Goal: Task Accomplishment & Management: Manage account settings

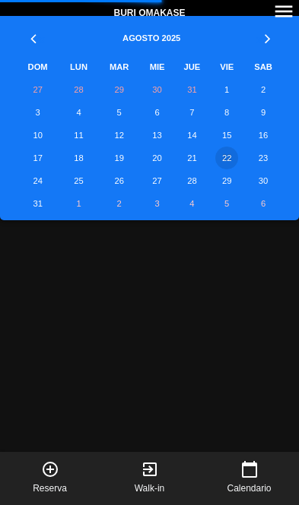
click at [198, 162] on td "21" at bounding box center [192, 158] width 36 height 23
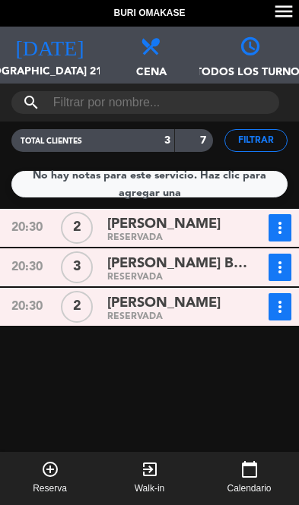
click at [215, 314] on div "RESERVADA" at bounding box center [177, 317] width 140 height 7
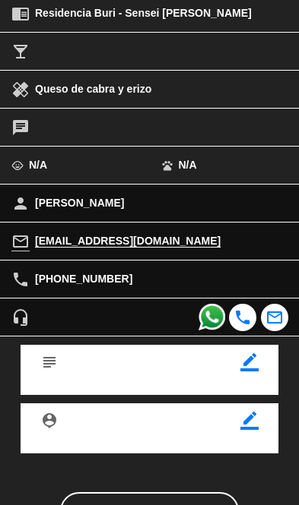
scroll to position [294, 0]
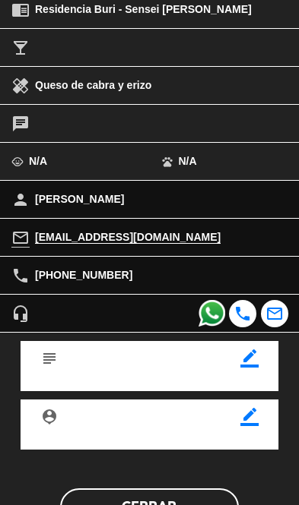
click at [261, 348] on div "subject border_color" at bounding box center [149, 366] width 257 height 50
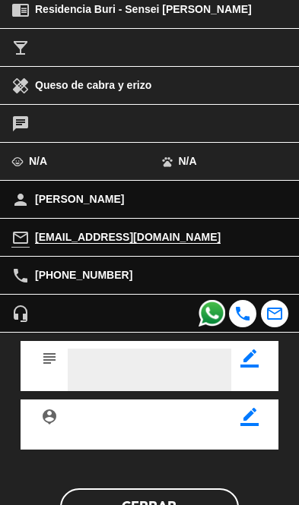
click at [172, 351] on textarea at bounding box center [150, 370] width 164 height 43
click at [153, 359] on textarea at bounding box center [150, 370] width 164 height 43
click at [138, 369] on textarea at bounding box center [150, 370] width 164 height 43
click at [119, 358] on textarea at bounding box center [150, 370] width 164 height 43
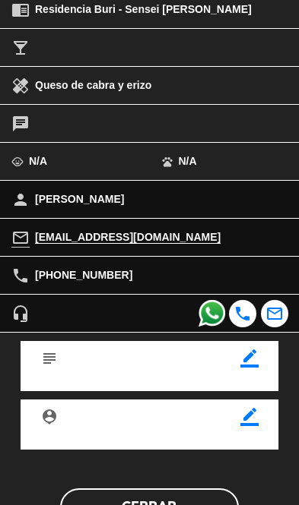
click at [253, 355] on icon "border_color" at bounding box center [249, 359] width 18 height 18
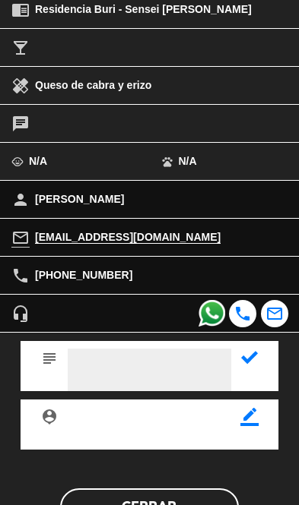
click at [161, 360] on textarea at bounding box center [150, 370] width 164 height 43
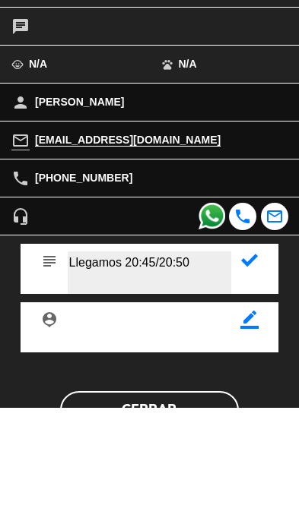
type textarea "Llegamos 20:45/20:50"
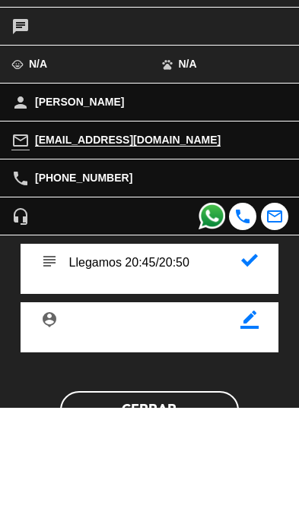
click at [257, 350] on icon at bounding box center [249, 358] width 17 height 17
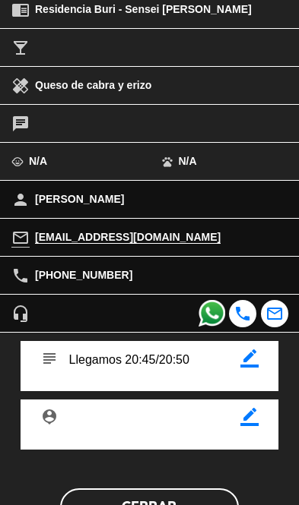
click at [205, 492] on button "Cerrar" at bounding box center [149, 508] width 179 height 38
